Goal: Find contact information: Find contact information

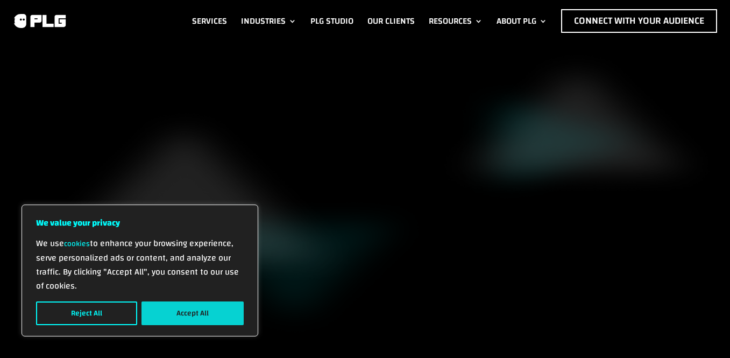
drag, startPoint x: 174, startPoint y: 306, endPoint x: 251, endPoint y: 218, distance: 116.6
click at [174, 306] on button "Accept All" at bounding box center [192, 313] width 102 height 24
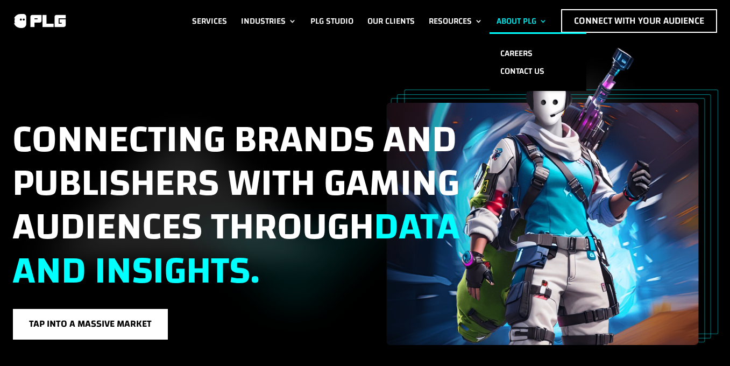
click at [510, 41] on ul "Careers Contact us" at bounding box center [537, 61] width 97 height 59
click at [515, 46] on link "Careers" at bounding box center [537, 54] width 97 height 18
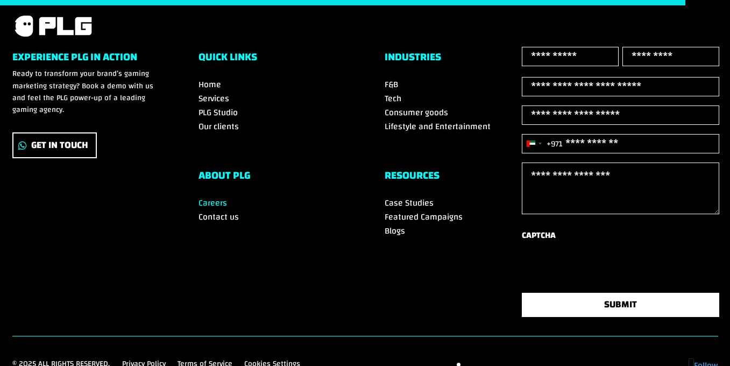
scroll to position [1902, 0]
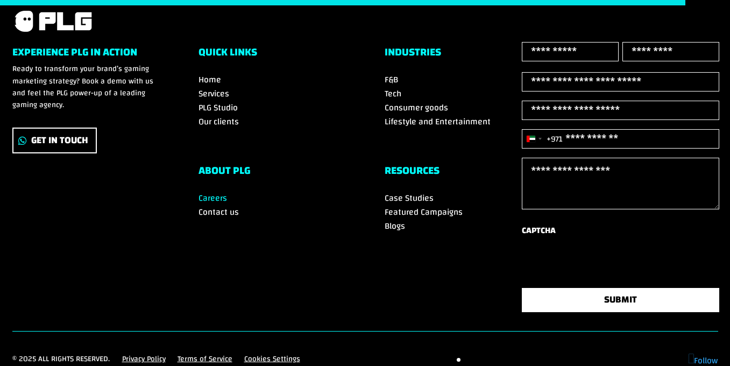
click at [229, 220] on span "Contact us" at bounding box center [218, 212] width 40 height 16
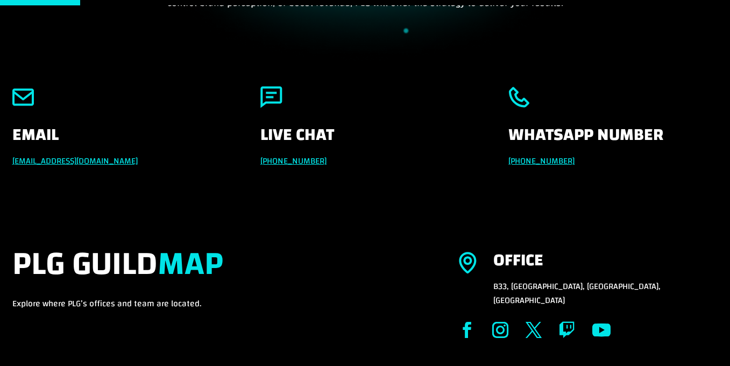
scroll to position [121, 0]
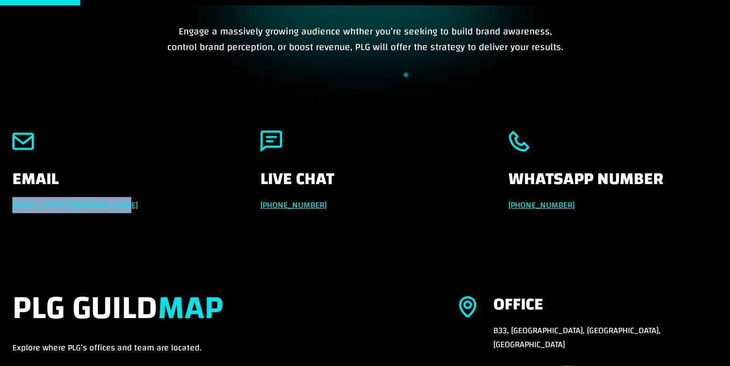
drag, startPoint x: 87, startPoint y: 208, endPoint x: -1, endPoint y: 209, distance: 88.2
click at [0, 209] on html "We value your privacy We use cookies to enhance your browsing experience, serve…" at bounding box center [365, 61] width 730 height 365
copy link "info@powerleaguegaming.com"
